Goal: Find specific page/section: Find specific page/section

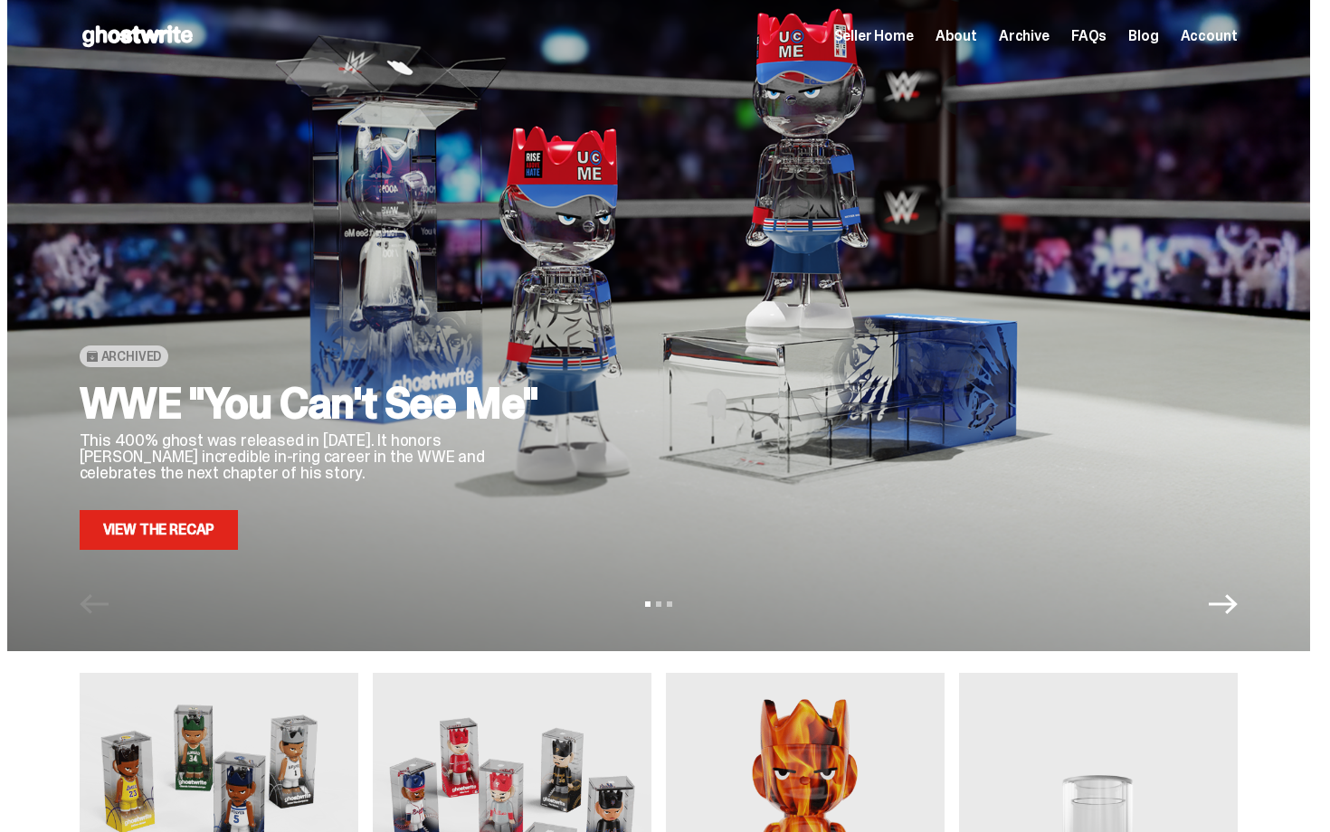
drag, startPoint x: 1208, startPoint y: 317, endPoint x: 1329, endPoint y: -33, distance: 369.3
click at [1316, 0] on html "Open main menu Home Seller Home About Archive FAQs Blog Account Seller Home" at bounding box center [658, 416] width 1316 height 832
drag, startPoint x: 1329, startPoint y: 402, endPoint x: 1329, endPoint y: -33, distance: 435.0
click at [1316, 0] on html "Open main menu Home Seller Home About Archive FAQs Blog Account Seller Home" at bounding box center [658, 416] width 1316 height 832
click at [873, 17] on div "Open main menu Home Seller Home About Archive FAQs Blog Account Seller Home Abo…" at bounding box center [659, 36] width 1158 height 72
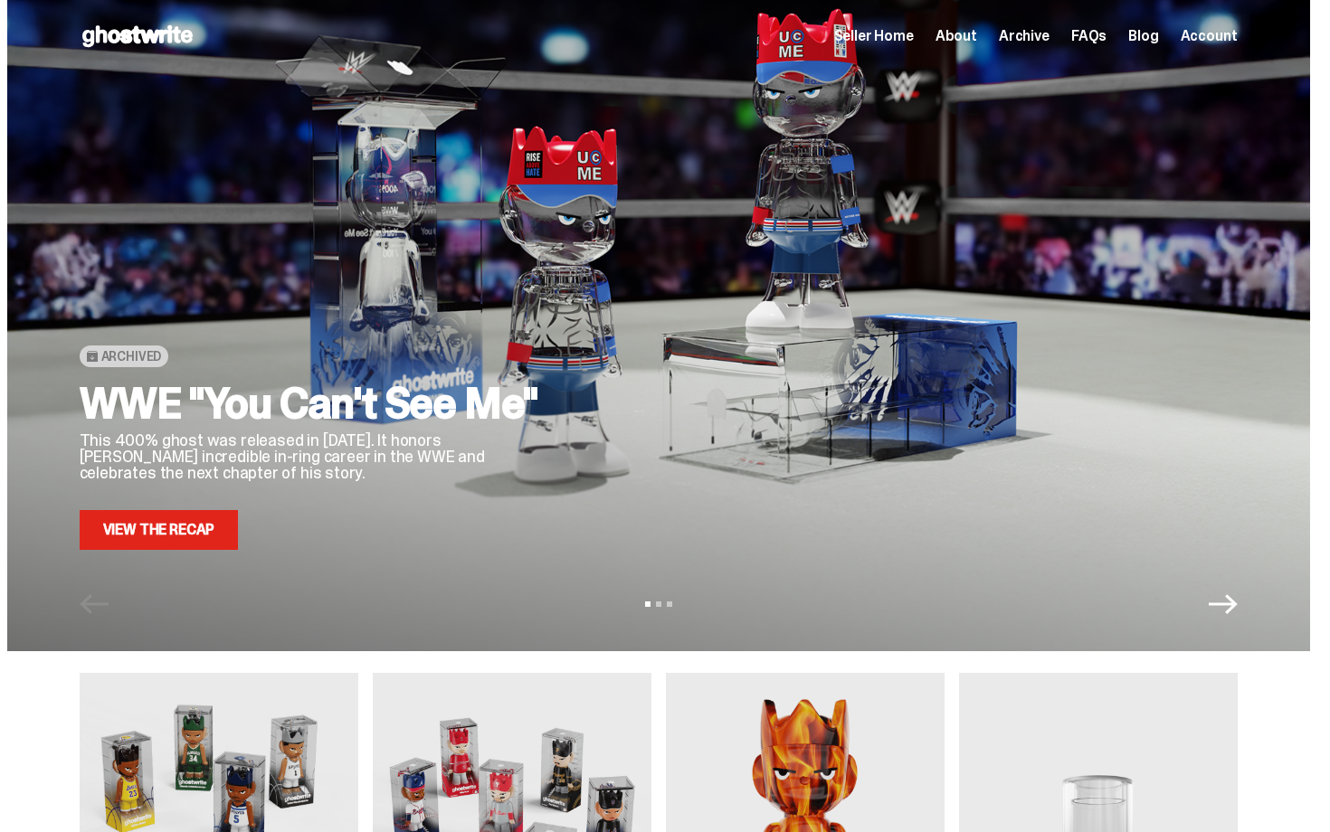
click at [874, 30] on span "Seller Home" at bounding box center [874, 36] width 80 height 14
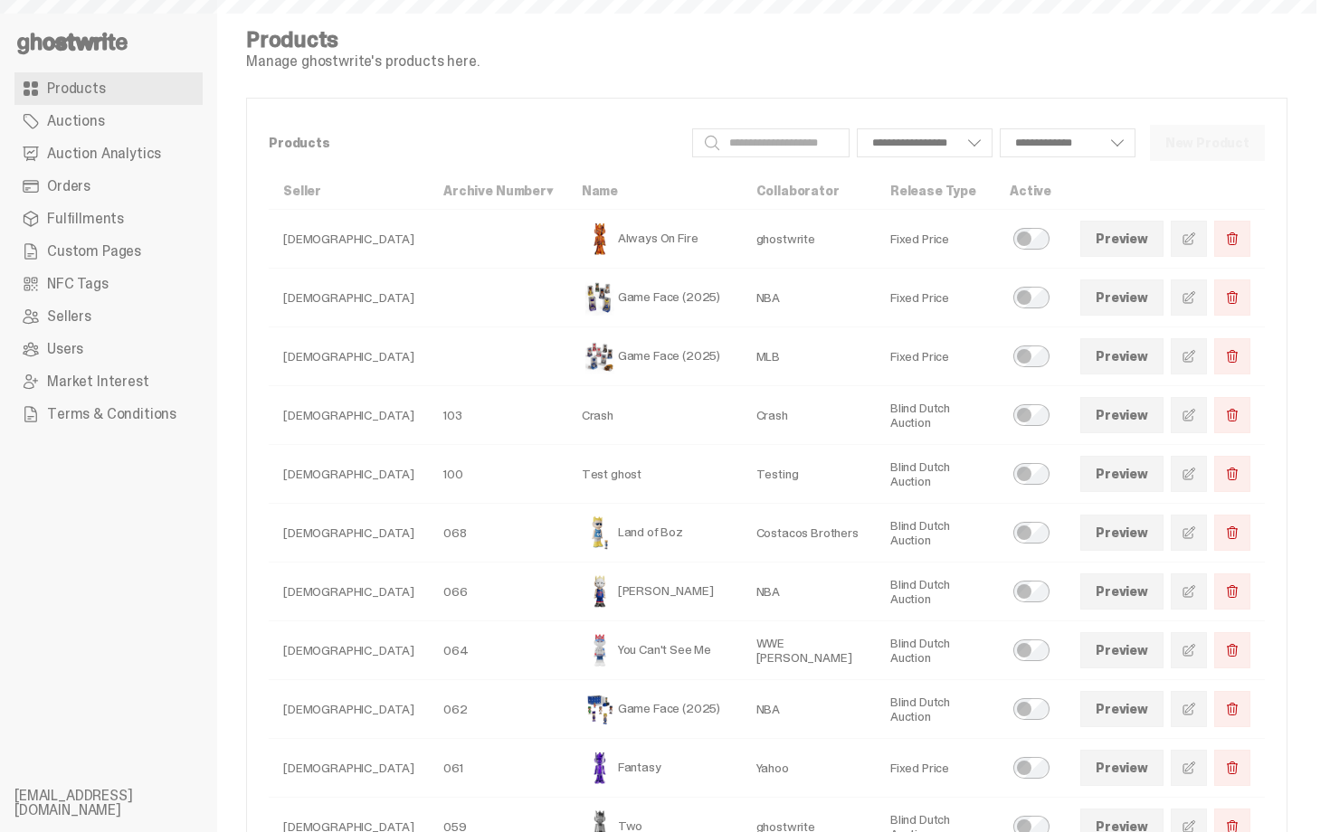
select select
click at [118, 193] on link "Orders" at bounding box center [108, 186] width 188 height 33
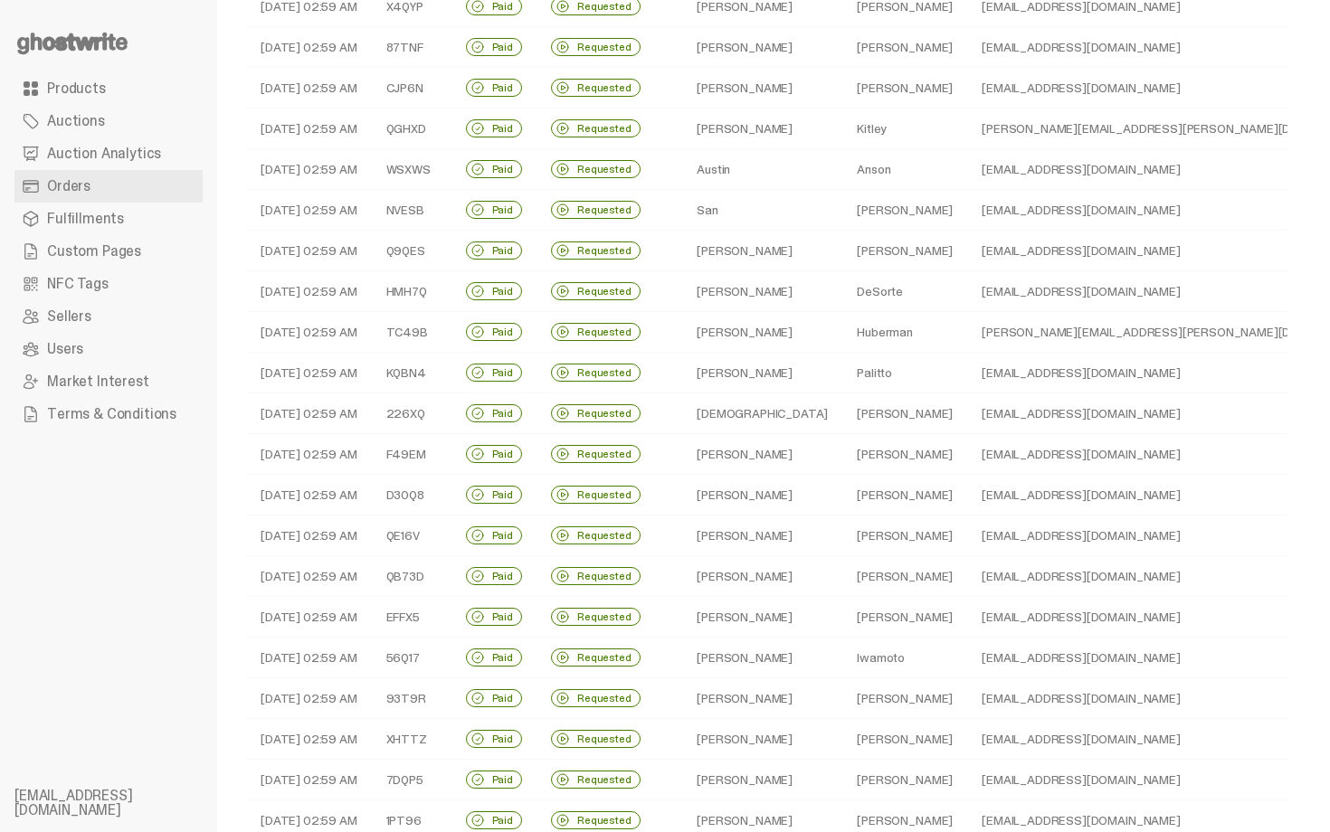
scroll to position [164, 0]
